Goal: Task Accomplishment & Management: Use online tool/utility

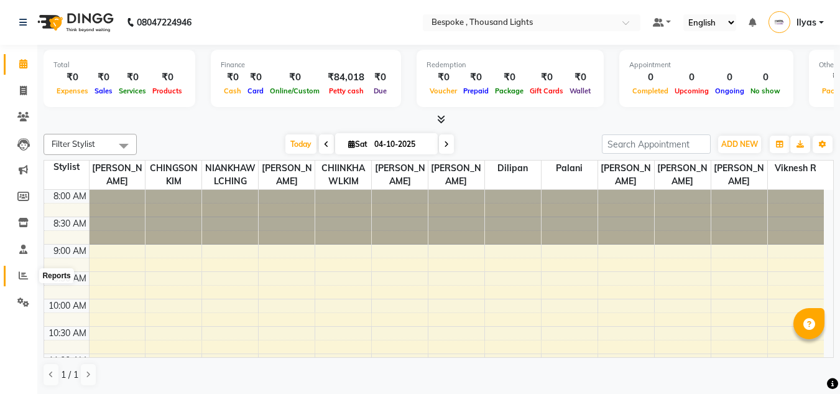
click at [22, 274] on icon at bounding box center [23, 274] width 9 height 9
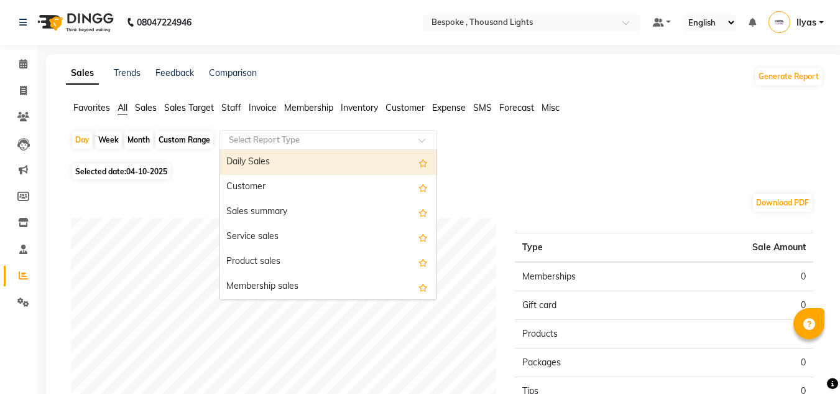
click at [348, 134] on input "text" at bounding box center [315, 140] width 179 height 12
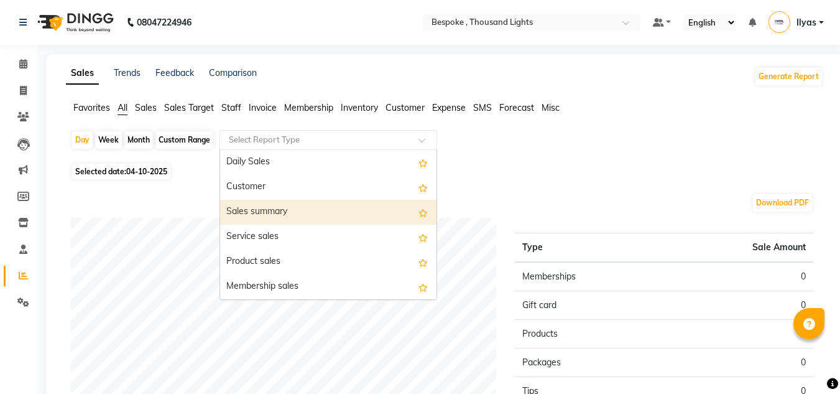
click at [243, 208] on div "Sales summary" at bounding box center [328, 212] width 216 height 25
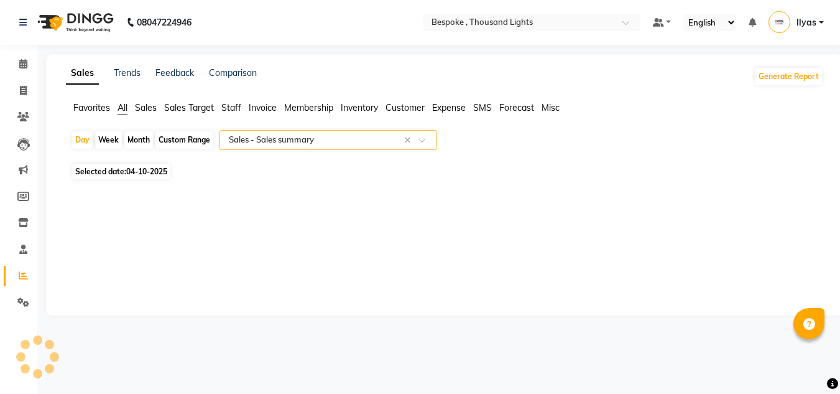
select select "full_report"
select select "csv"
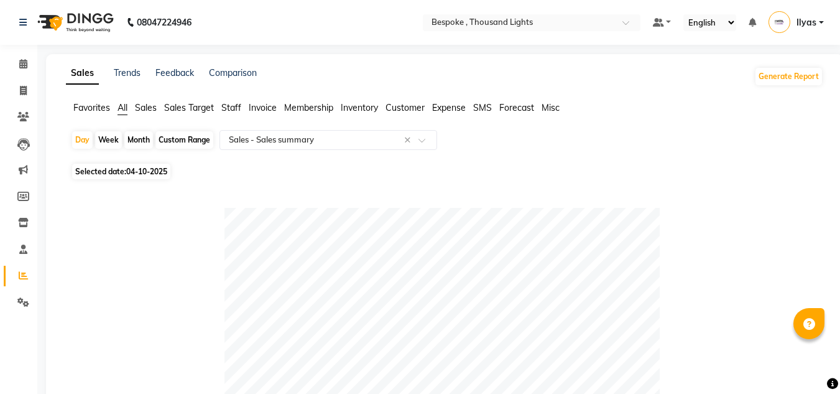
click at [182, 139] on div "Custom Range" at bounding box center [184, 139] width 58 height 17
select select "10"
select select "2025"
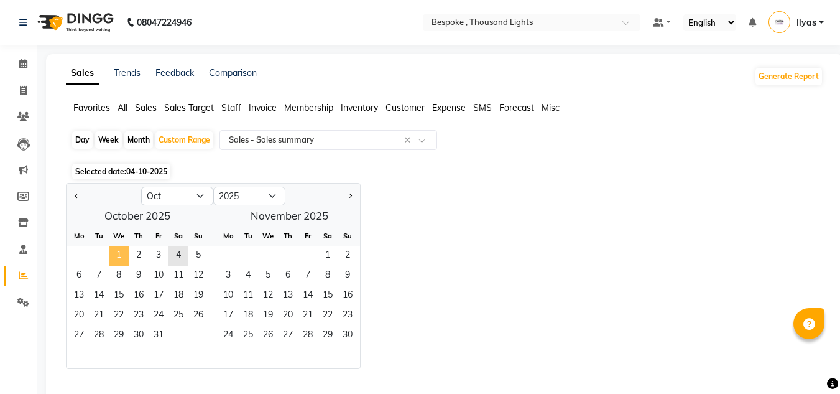
click at [122, 262] on span "1" at bounding box center [119, 256] width 20 height 20
click at [164, 259] on span "3" at bounding box center [159, 256] width 20 height 20
